Goal: Information Seeking & Learning: Learn about a topic

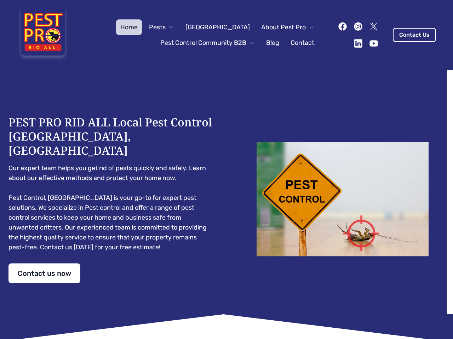
click at [226, 170] on div "PEST PRO RID ALL Local Pest Control [GEOGRAPHIC_DATA], [GEOGRAPHIC_DATA] Our ex…" at bounding box center [226, 199] width 436 height 168
click at [165, 27] on span "Pests" at bounding box center [157, 27] width 17 height 10
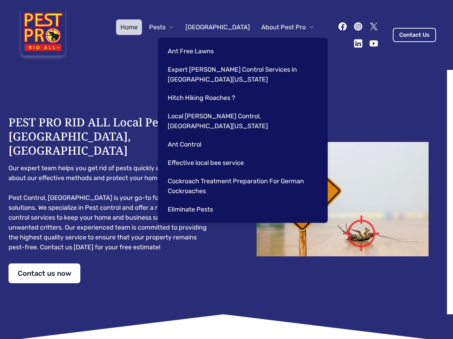
click at [280, 27] on span "About Pest Pro" at bounding box center [283, 27] width 45 height 10
click at [200, 43] on div "Ant Free Lawns Expert [PERSON_NAME] Control Services in [GEOGRAPHIC_DATA] [US_S…" at bounding box center [243, 130] width 170 height 185
